Goal: Task Accomplishment & Management: Manage account settings

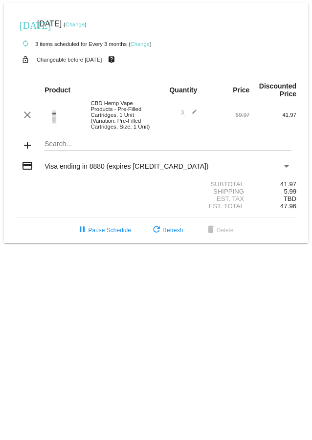
click at [85, 26] on link "Change" at bounding box center [74, 25] width 19 height 6
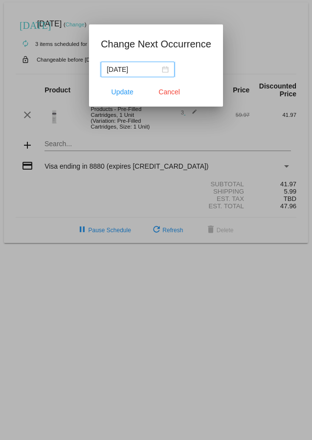
click at [117, 73] on span "Update" at bounding box center [122, 92] width 22 height 8
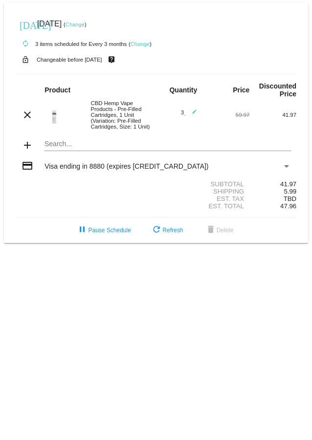
click at [139, 46] on link "Change" at bounding box center [140, 44] width 19 height 6
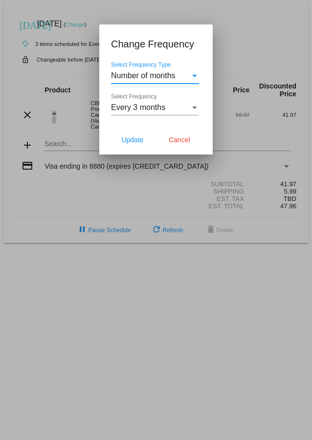
click at [193, 73] on div "Select Frequency" at bounding box center [194, 107] width 9 height 9
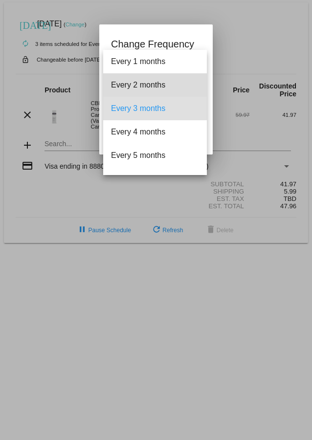
click at [115, 73] on span "Every 2 months" at bounding box center [155, 84] width 88 height 23
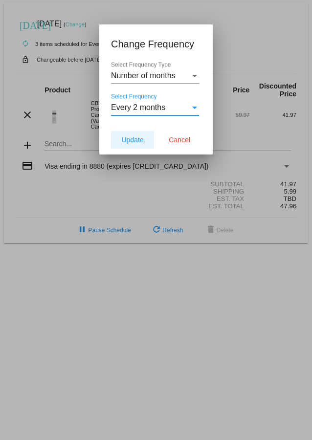
click at [123, 73] on button "Update" at bounding box center [132, 140] width 43 height 18
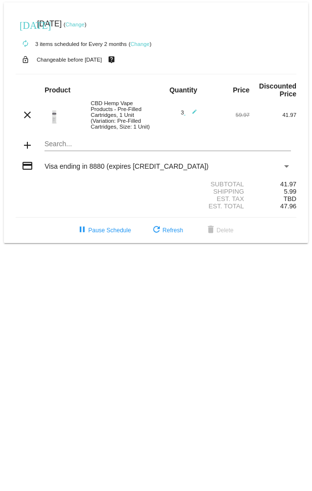
click at [85, 24] on link "Change" at bounding box center [74, 25] width 19 height 6
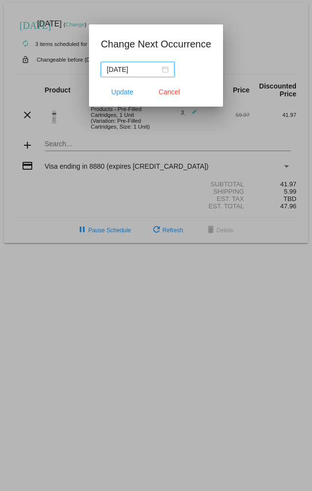
click at [157, 67] on input "[DATE]" at bounding box center [133, 69] width 53 height 11
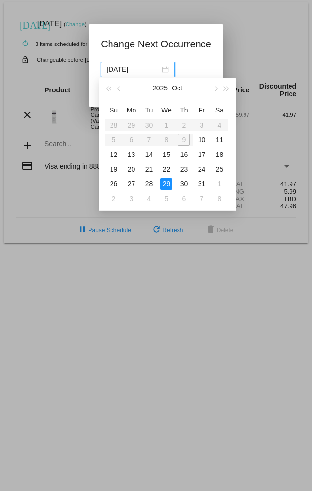
click at [201, 73] on div "10" at bounding box center [202, 140] width 12 height 12
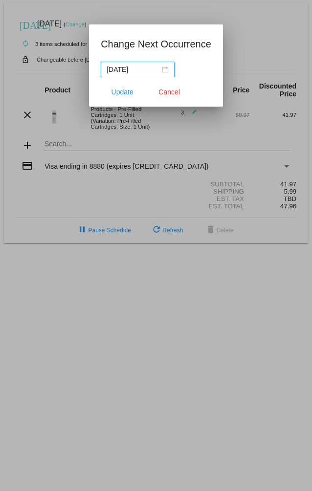
type input "[DATE]"
click at [116, 73] on span "Update" at bounding box center [122, 92] width 22 height 8
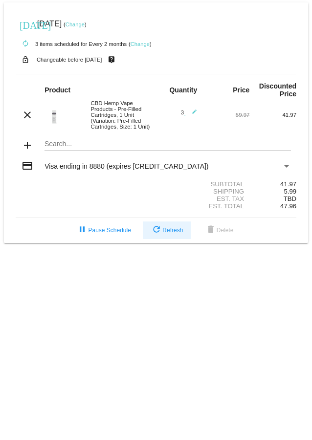
click at [167, 73] on span "refresh Refresh" at bounding box center [167, 230] width 32 height 7
click at [166, 73] on span "refresh Refresh" at bounding box center [167, 230] width 32 height 7
